Goal: Transaction & Acquisition: Purchase product/service

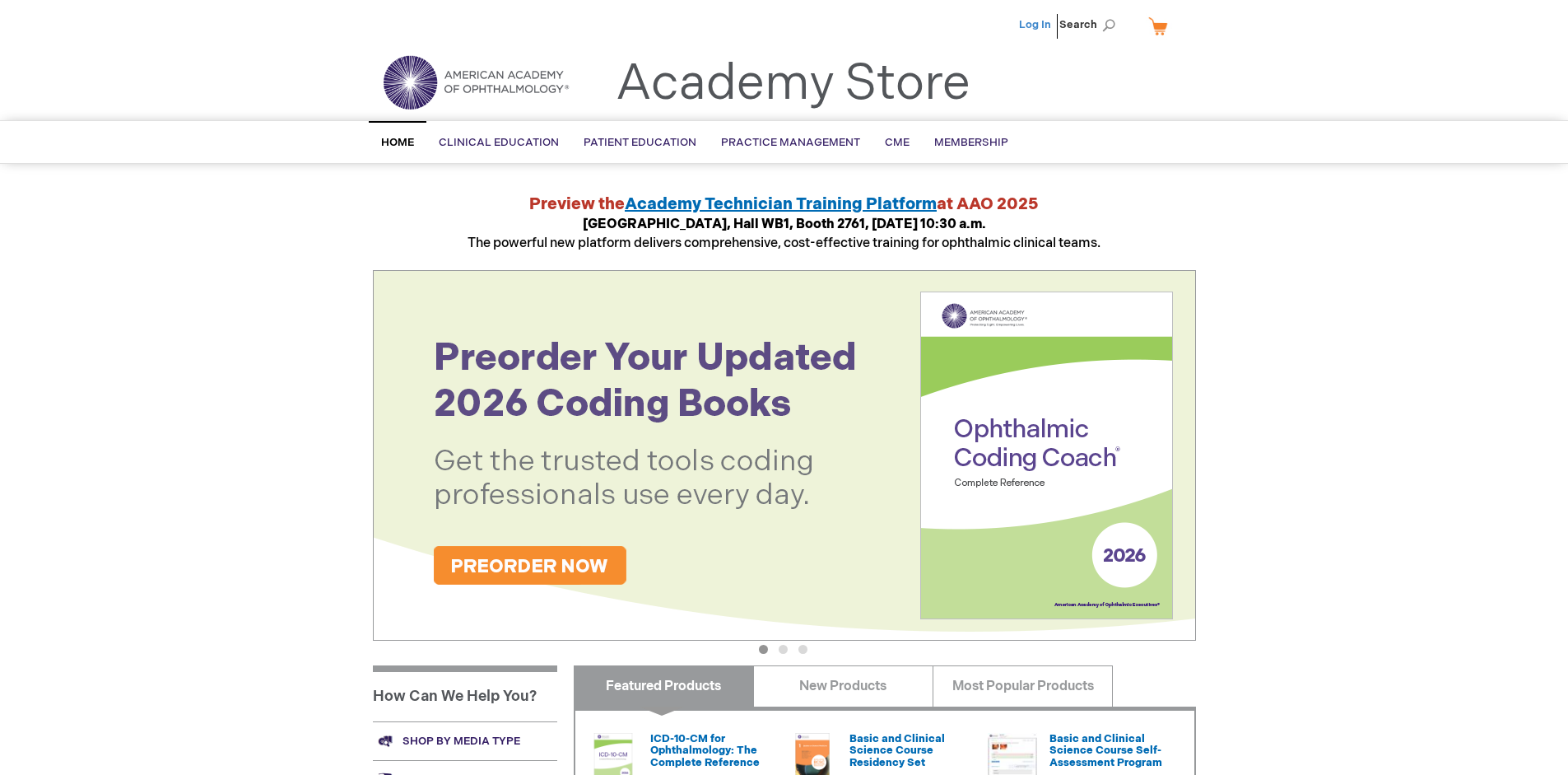
click at [1037, 25] on link "Log In" at bounding box center [1035, 24] width 32 height 13
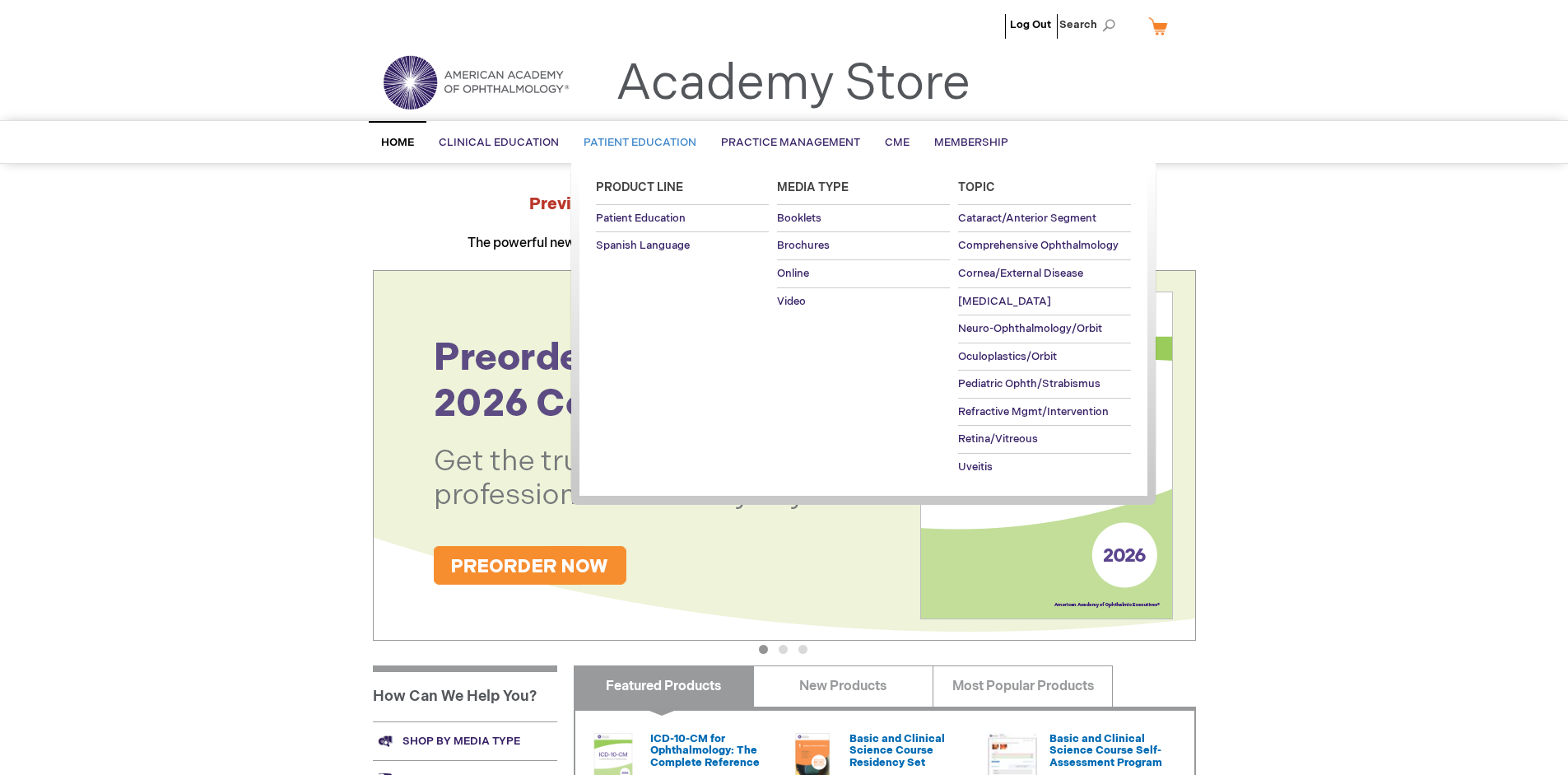
click at [636, 143] on span "Patient Education" at bounding box center [640, 142] width 113 height 13
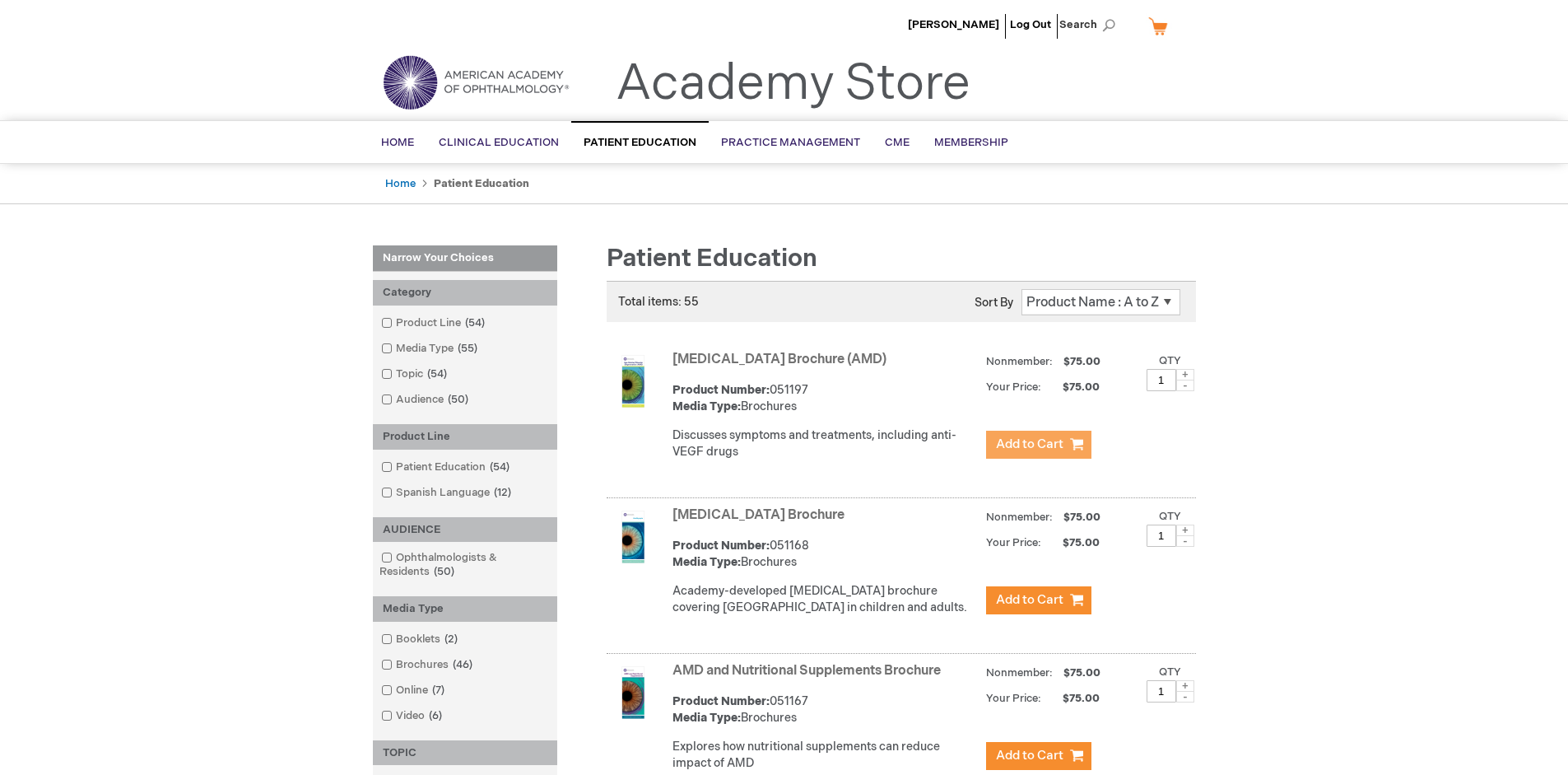
click at [1038, 445] on span "Add to Cart" at bounding box center [1029, 444] width 67 height 15
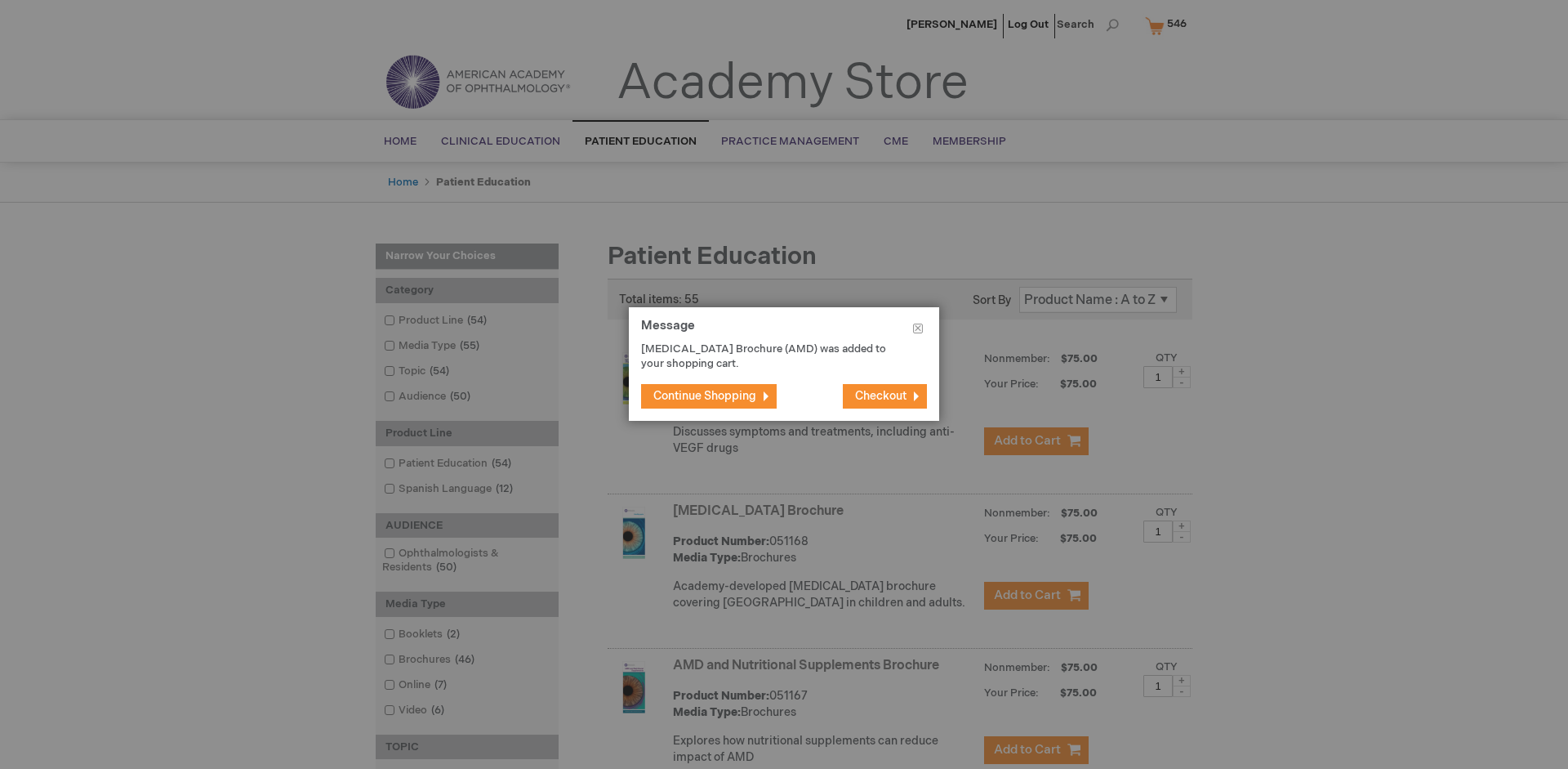
click at [705, 396] on span "Continue Shopping" at bounding box center [705, 396] width 103 height 14
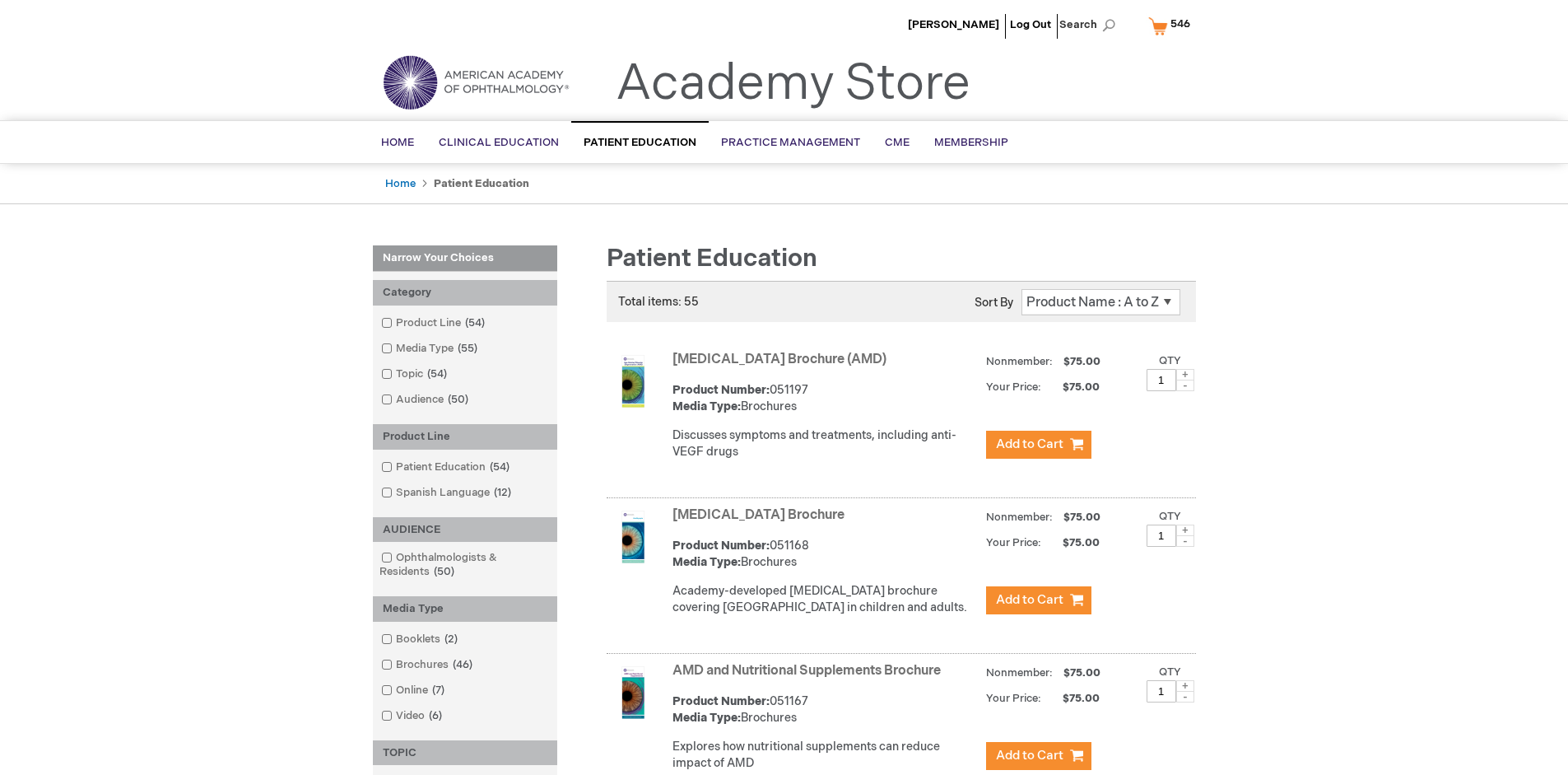
click at [810, 679] on link "AMD and Nutritional Supplements Brochure" at bounding box center [806, 671] width 269 height 15
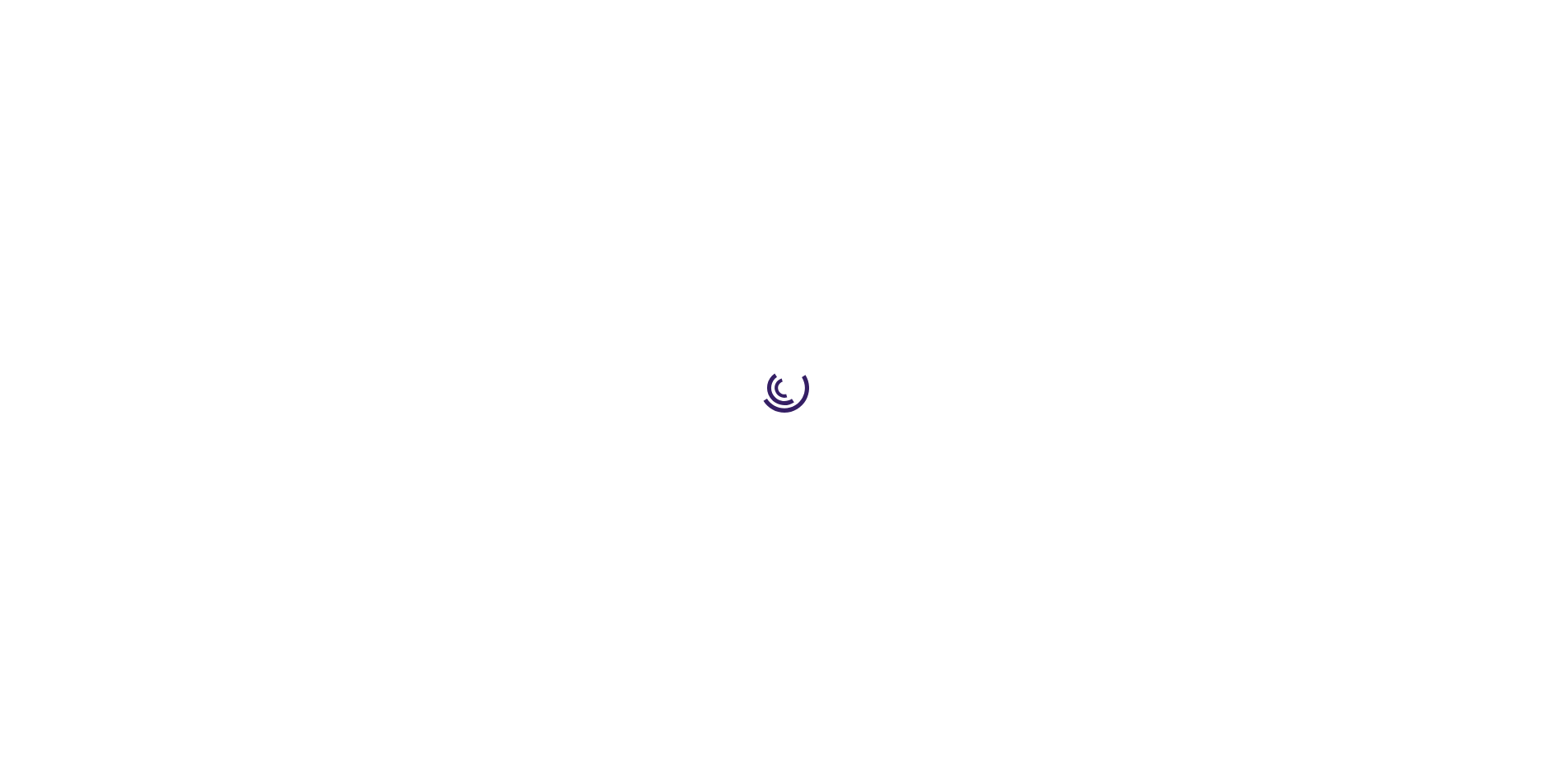
type input "1"
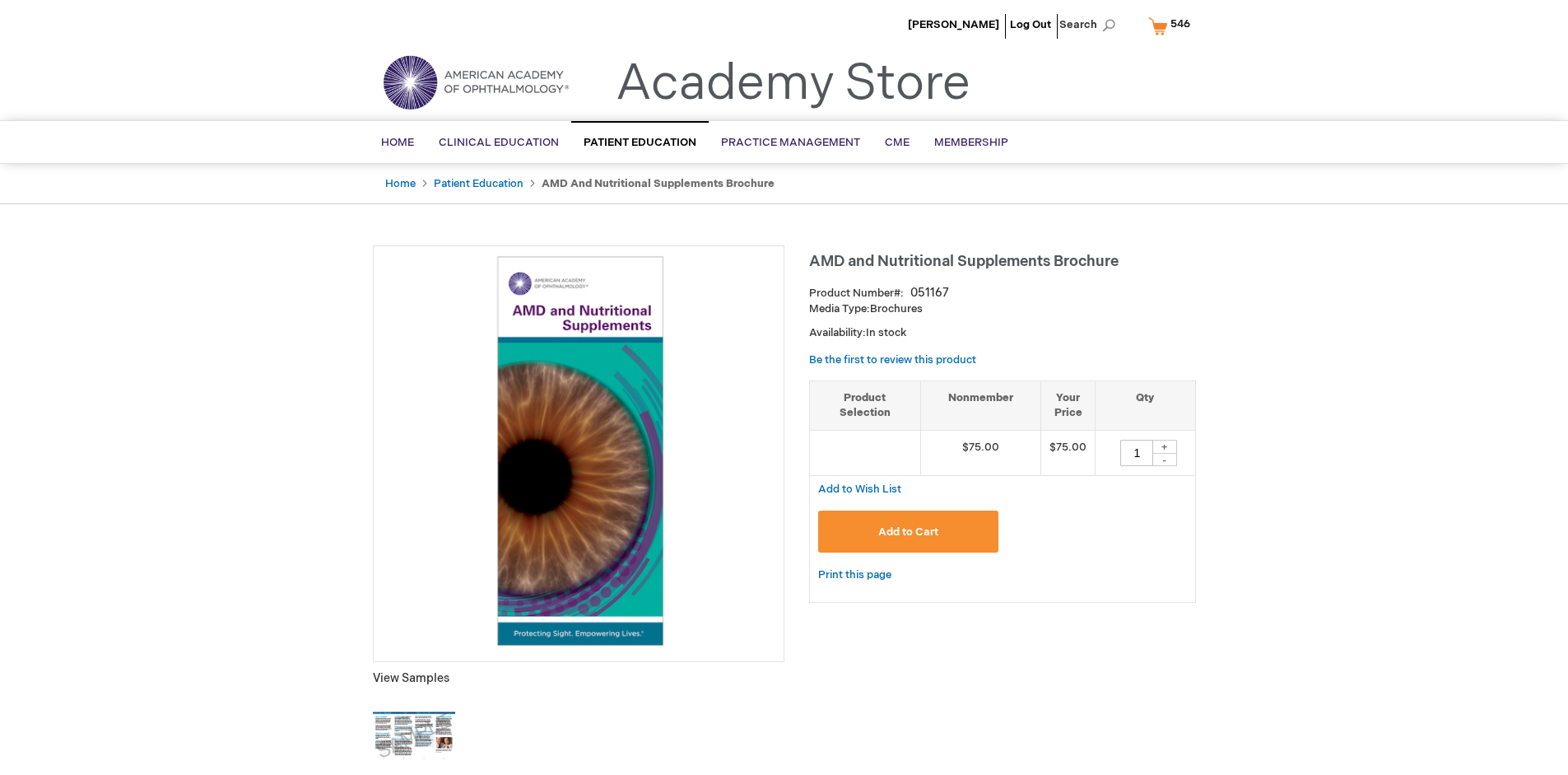
click at [908, 531] on span "Add to Cart" at bounding box center [908, 532] width 60 height 13
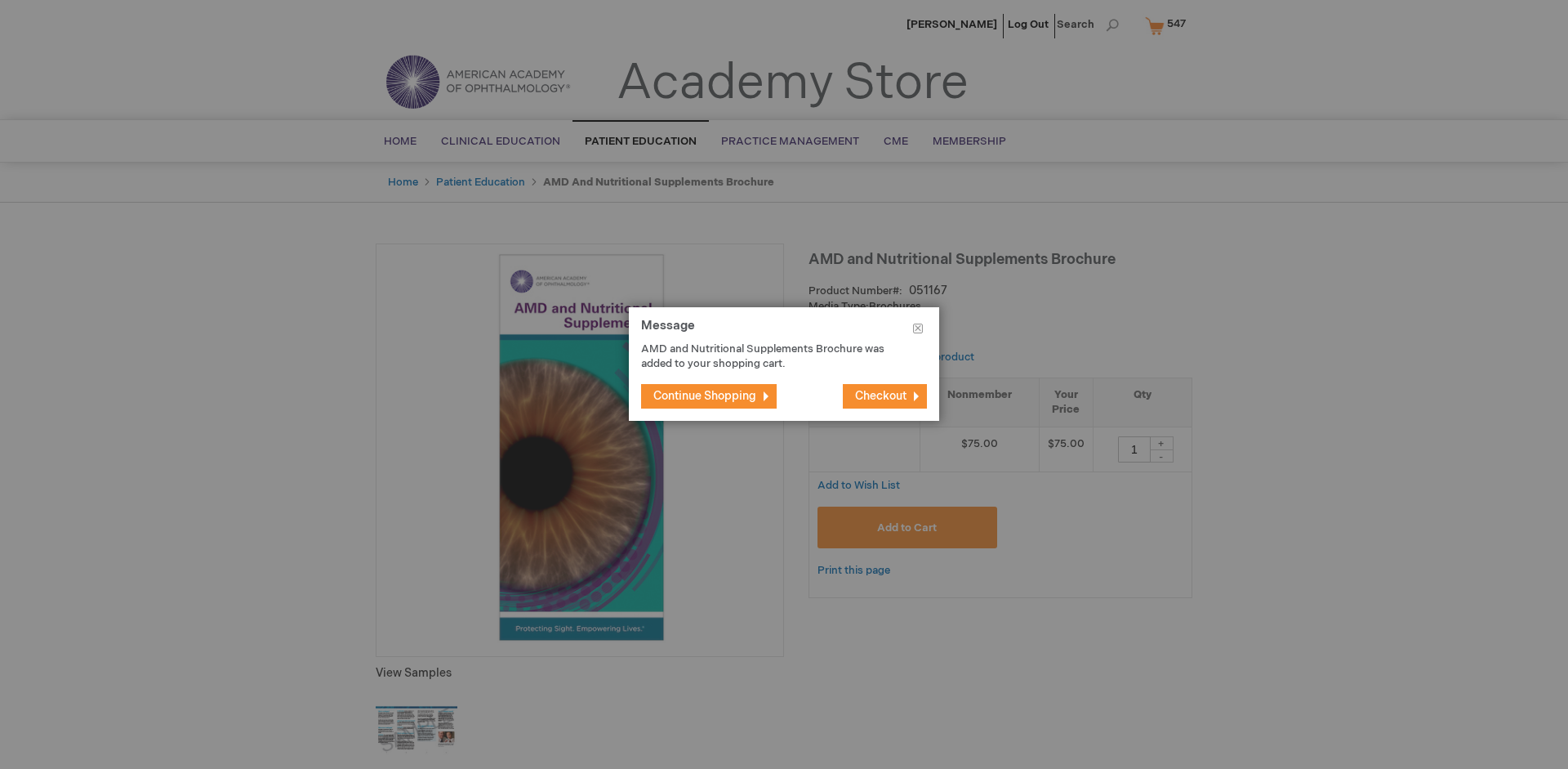
click at [705, 396] on span "Continue Shopping" at bounding box center [705, 396] width 103 height 14
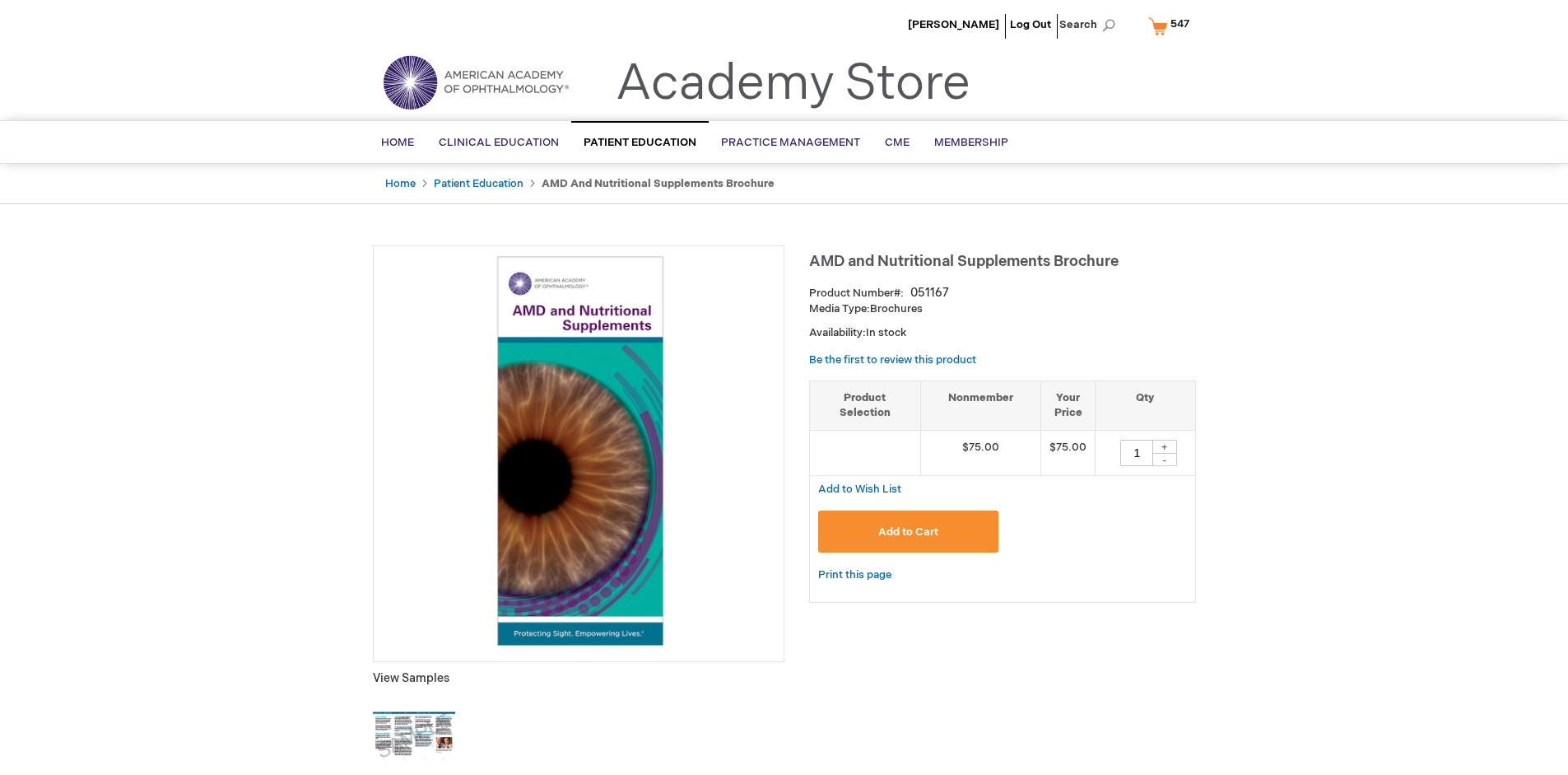
click at [1172, 26] on span "547" at bounding box center [1180, 23] width 19 height 13
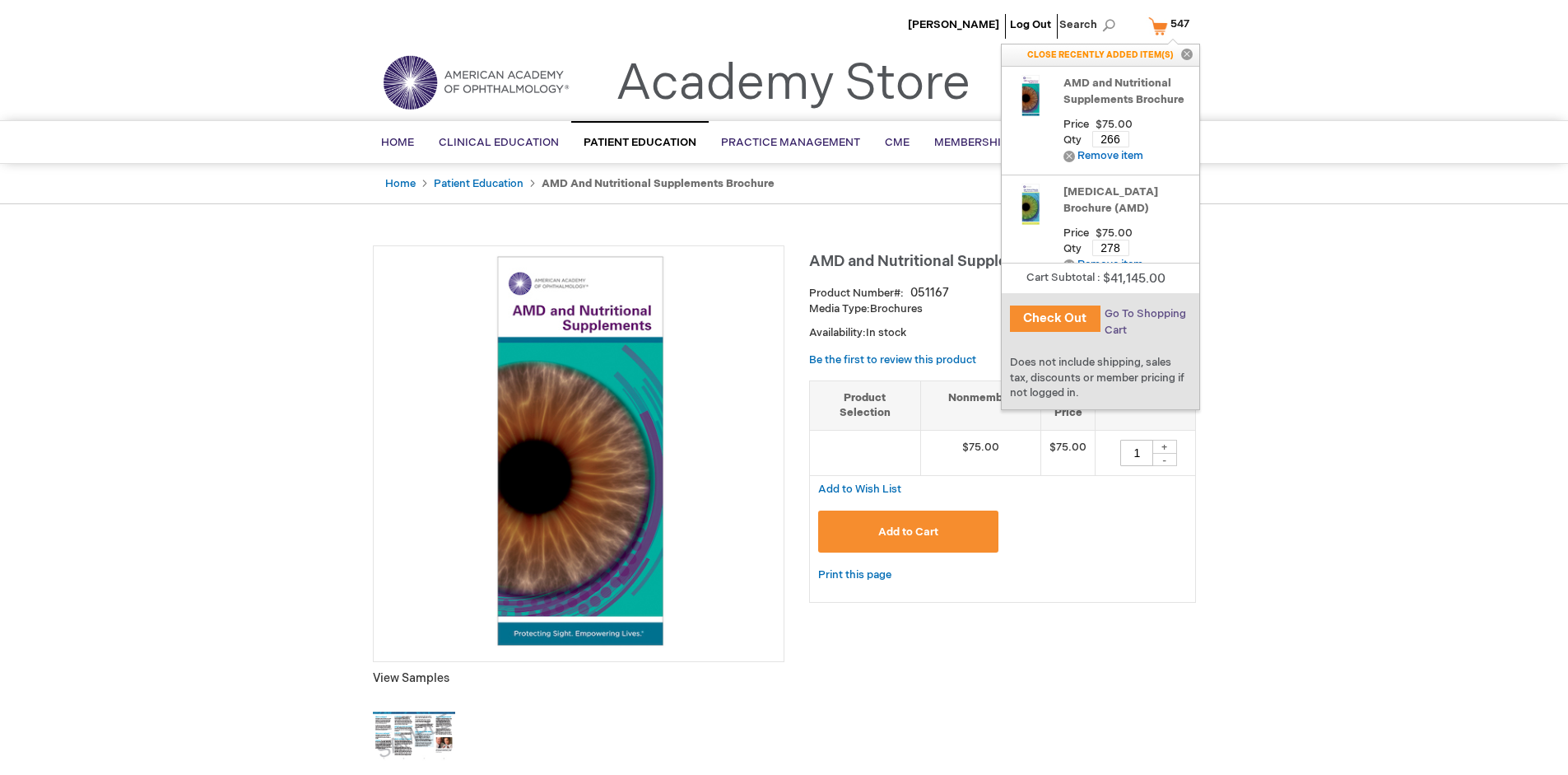
click at [1144, 314] on span "Go To Shopping Cart" at bounding box center [1146, 322] width 82 height 30
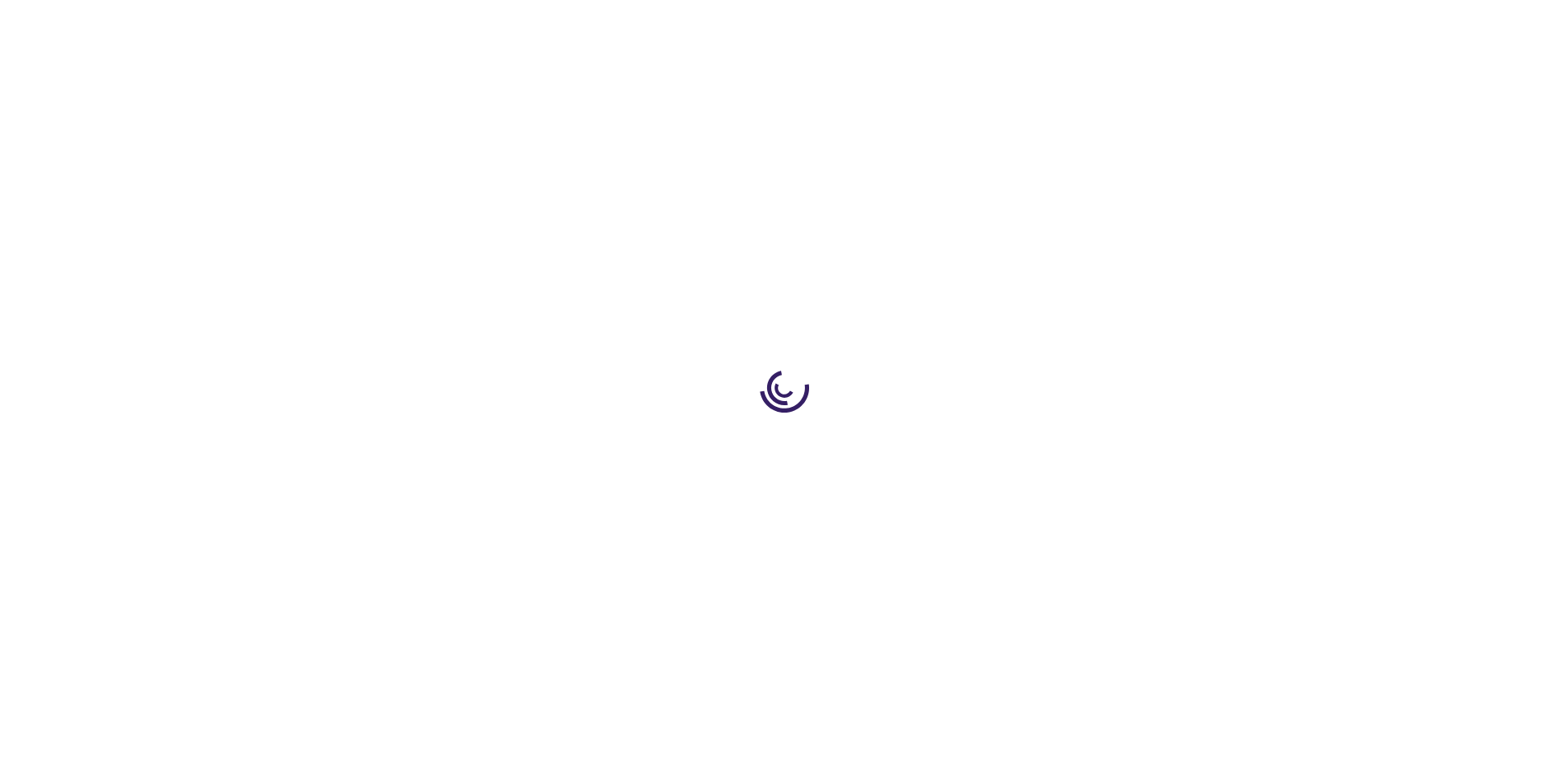
select select "US"
select select "41"
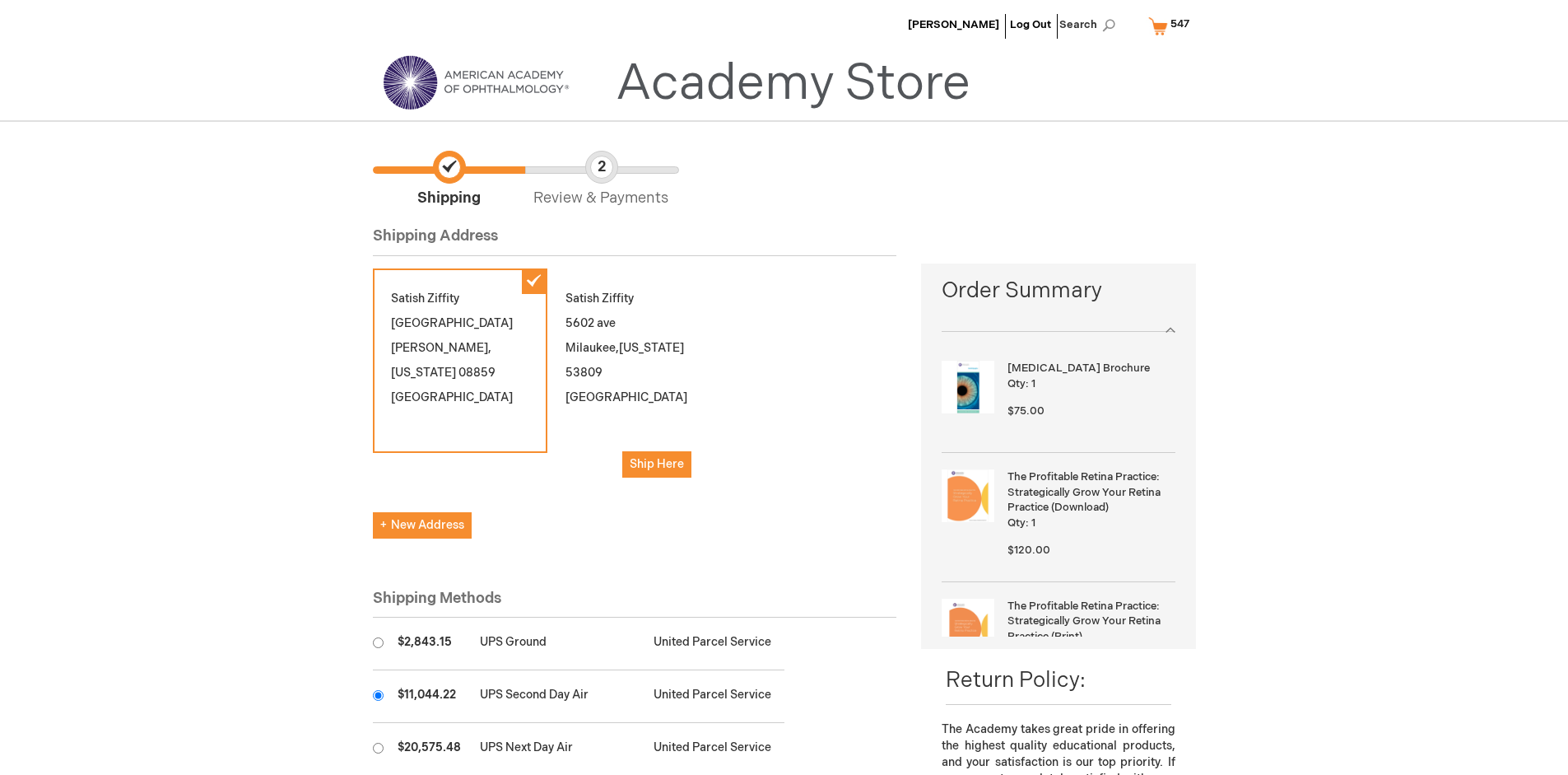
click at [378, 695] on input "radio" at bounding box center [378, 695] width 11 height 11
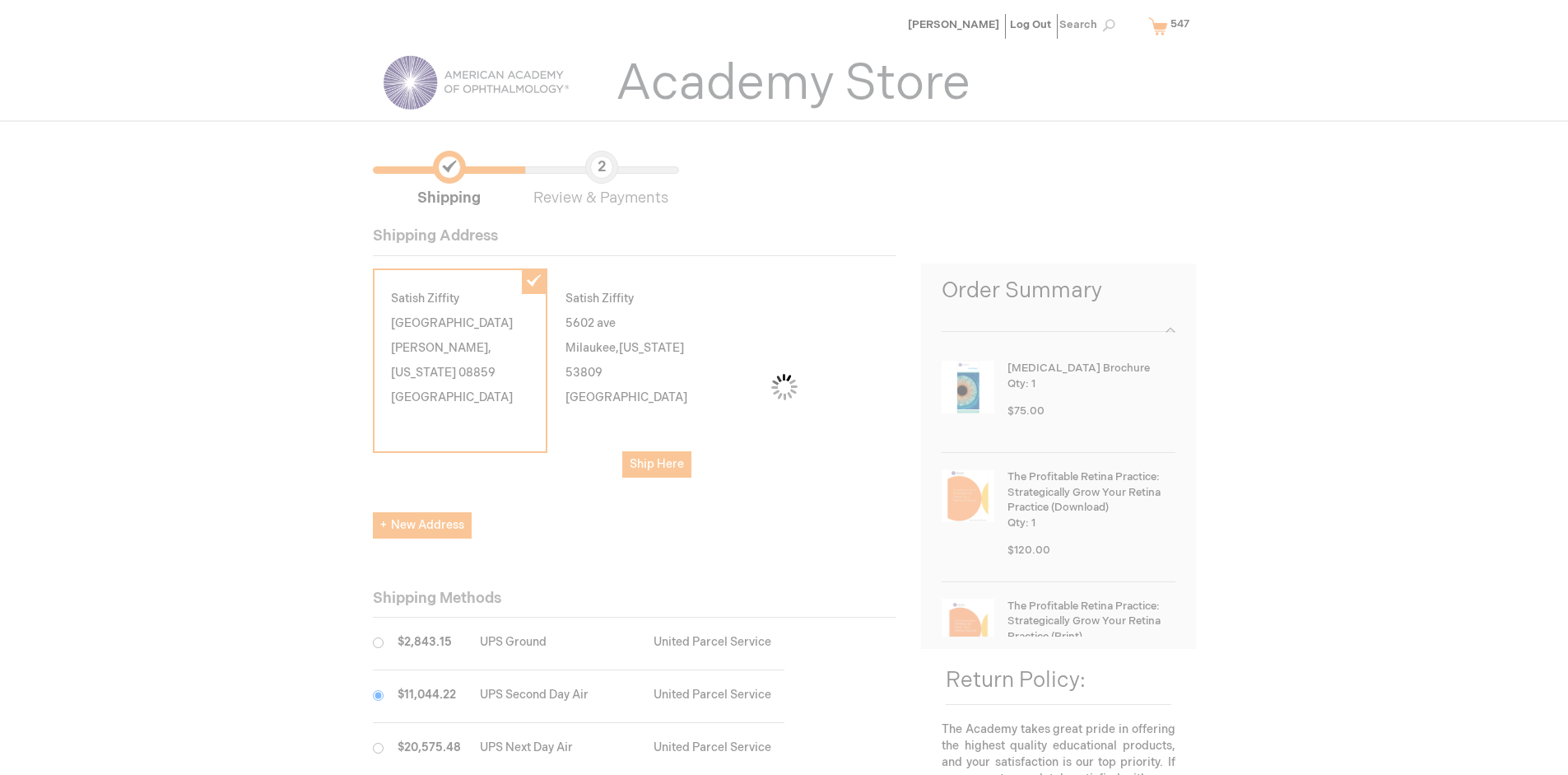
scroll to position [82, 0]
